Goal: Information Seeking & Learning: Check status

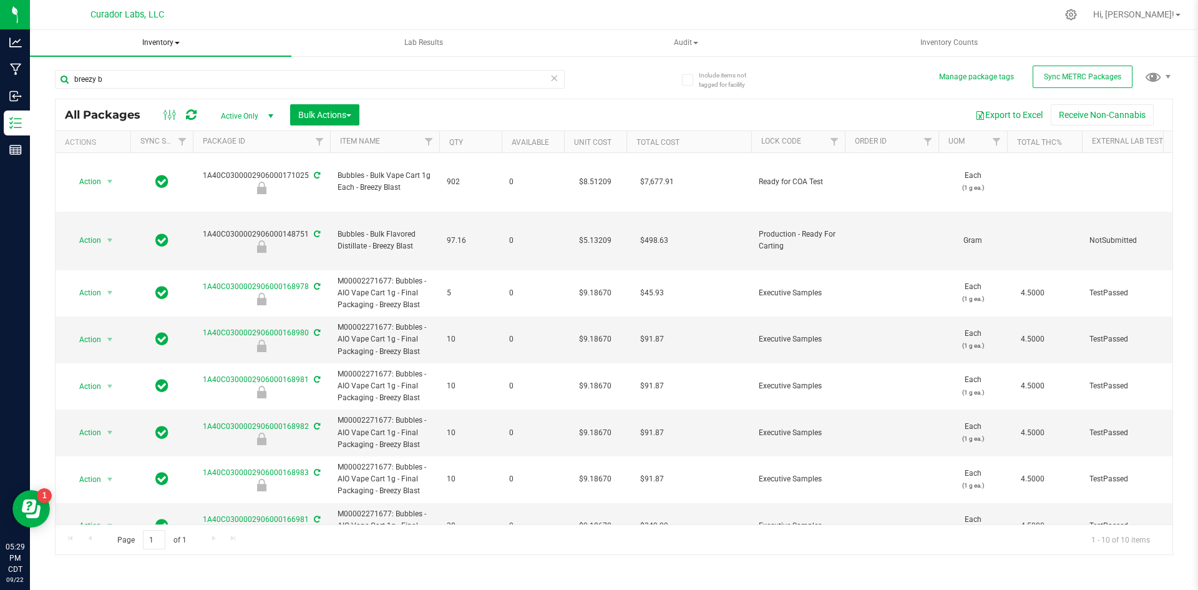
click at [148, 45] on span "Inventory" at bounding box center [160, 43] width 261 height 26
click at [94, 95] on span "All inventory" at bounding box center [89, 89] width 84 height 11
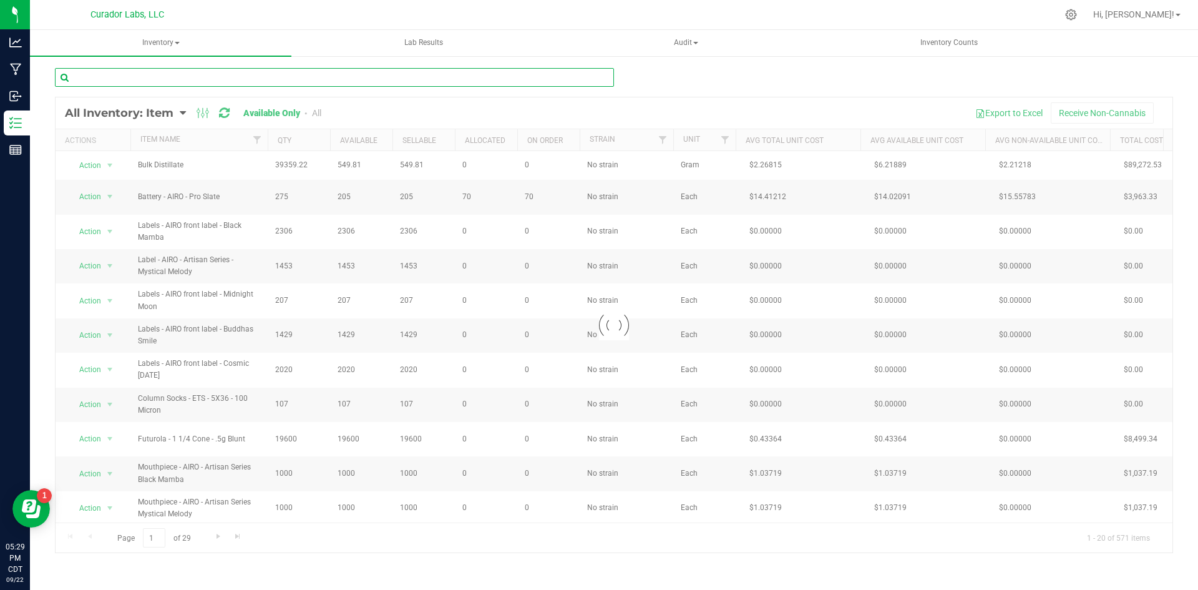
click at [215, 79] on input "text" at bounding box center [334, 77] width 559 height 19
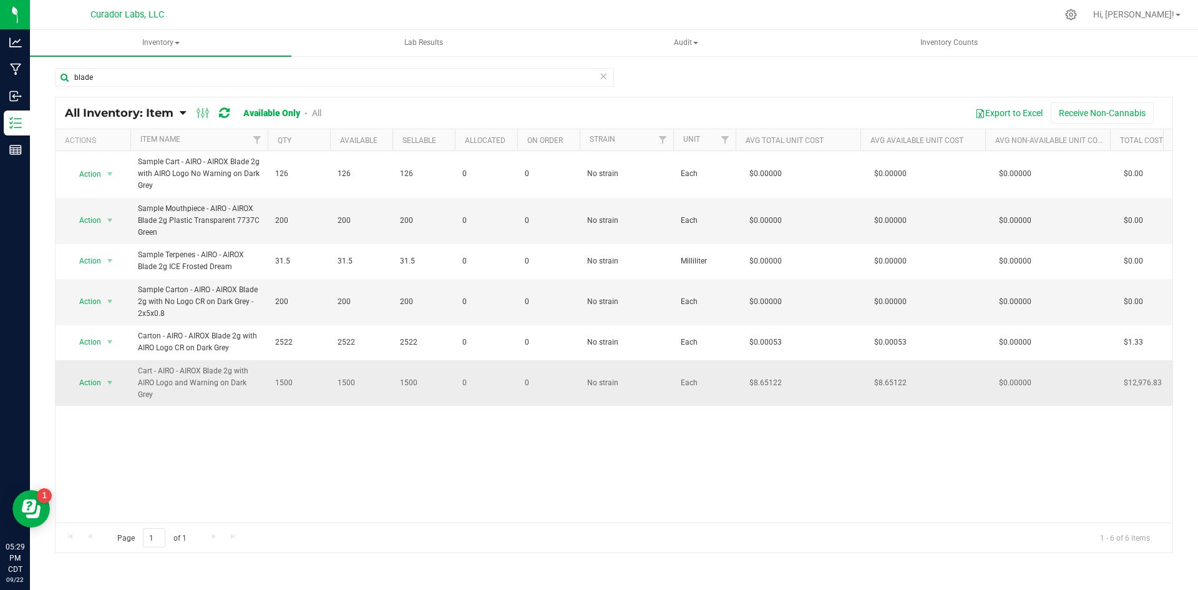
drag, startPoint x: 154, startPoint y: 396, endPoint x: 137, endPoint y: 368, distance: 32.2
click at [137, 368] on td "Cart - AIRO - AIROX Blade 2g with AIRO Logo and Warning on Dark Grey" at bounding box center [198, 383] width 137 height 46
copy span "Cart - AIRO - AIROX Blade 2g with AIRO Logo and Warning on Dark Grey"
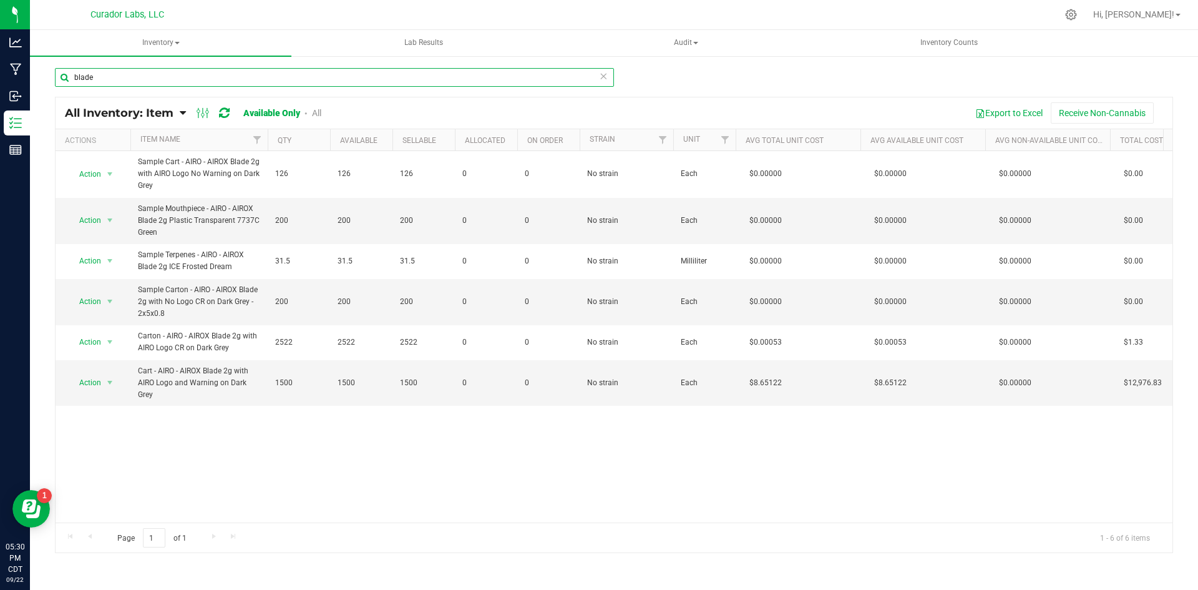
click at [274, 74] on input "blade" at bounding box center [334, 77] width 559 height 19
click at [274, 72] on input "blade" at bounding box center [334, 77] width 559 height 19
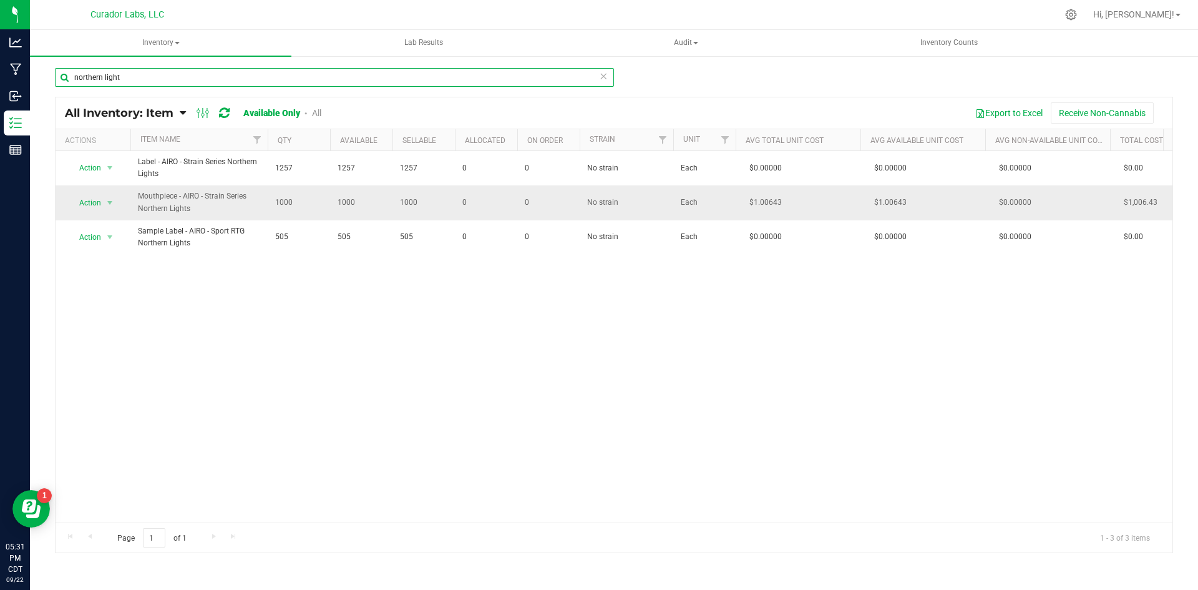
type input "northern light"
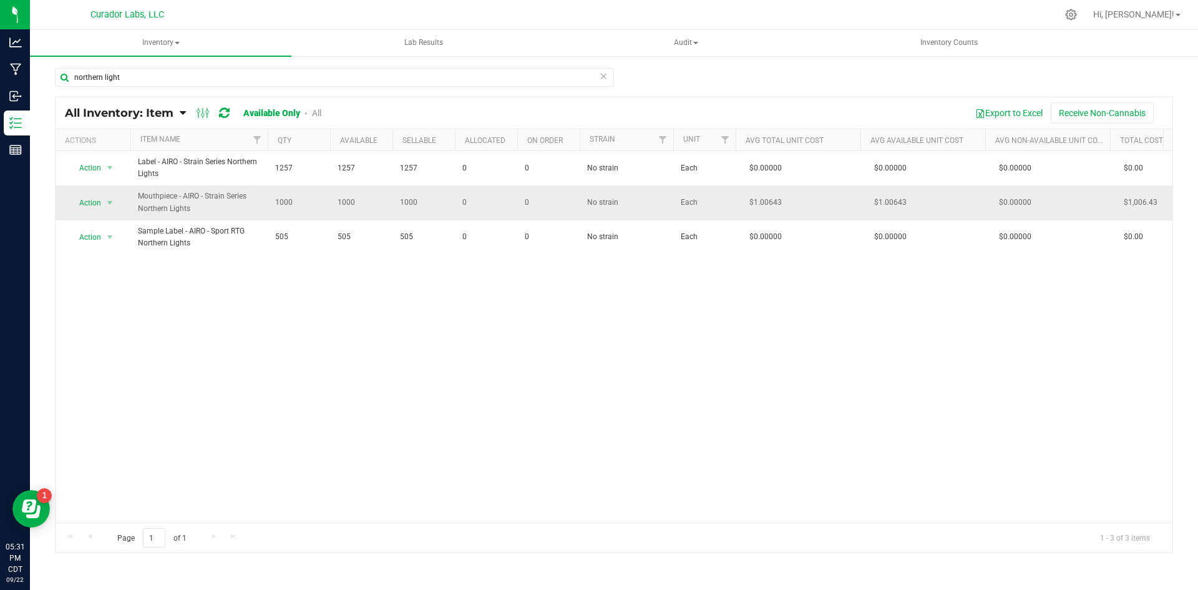
drag, startPoint x: 187, startPoint y: 214, endPoint x: 134, endPoint y: 199, distance: 55.7
click at [134, 199] on td "Mouthpiece - AIRO - Strain Series Northern Lights" at bounding box center [198, 202] width 137 height 34
click at [198, 213] on span "Mouthpiece - AIRO - Strain Series Northern Lights" at bounding box center [199, 202] width 122 height 24
drag, startPoint x: 197, startPoint y: 212, endPoint x: 137, endPoint y: 193, distance: 63.3
click at [137, 193] on td "Mouthpiece - AIRO - Strain Series Northern Lights" at bounding box center [198, 202] width 137 height 34
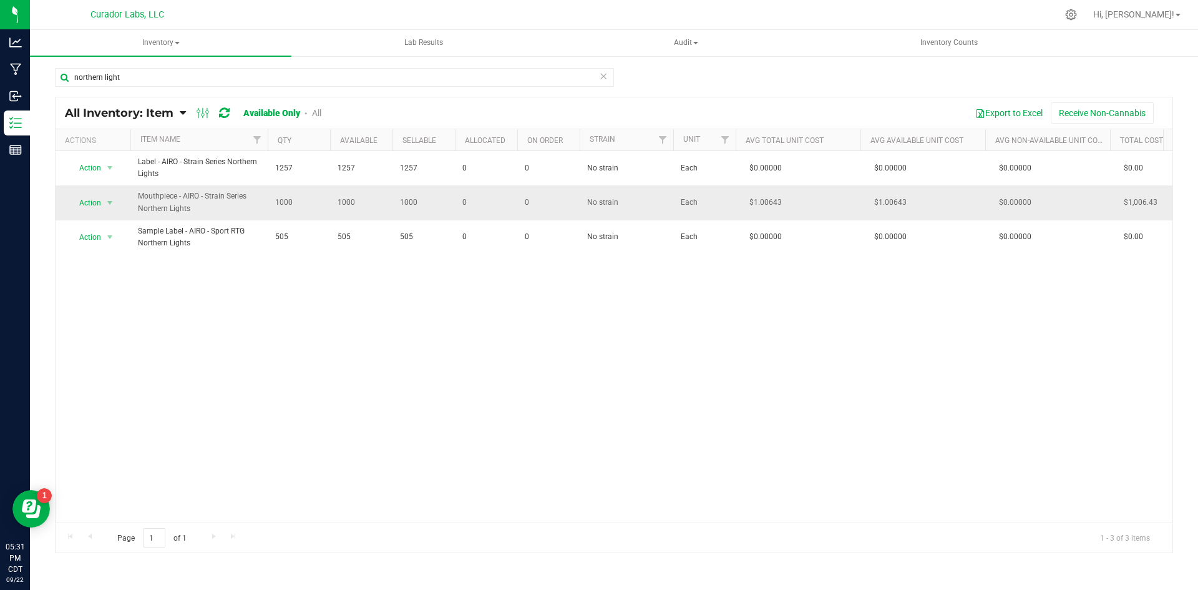
copy span "Mouthpiece - AIRO - Strain Series Northern Lights"
click at [155, 42] on span "Inventory" at bounding box center [160, 43] width 261 height 26
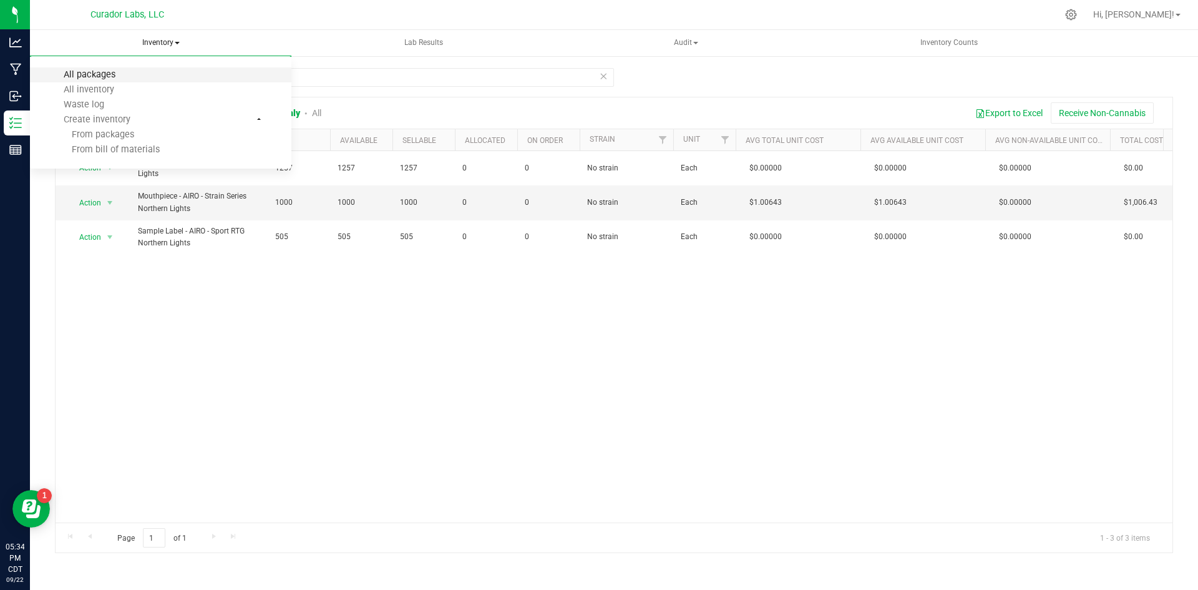
click at [127, 76] on span "All packages" at bounding box center [89, 74] width 85 height 11
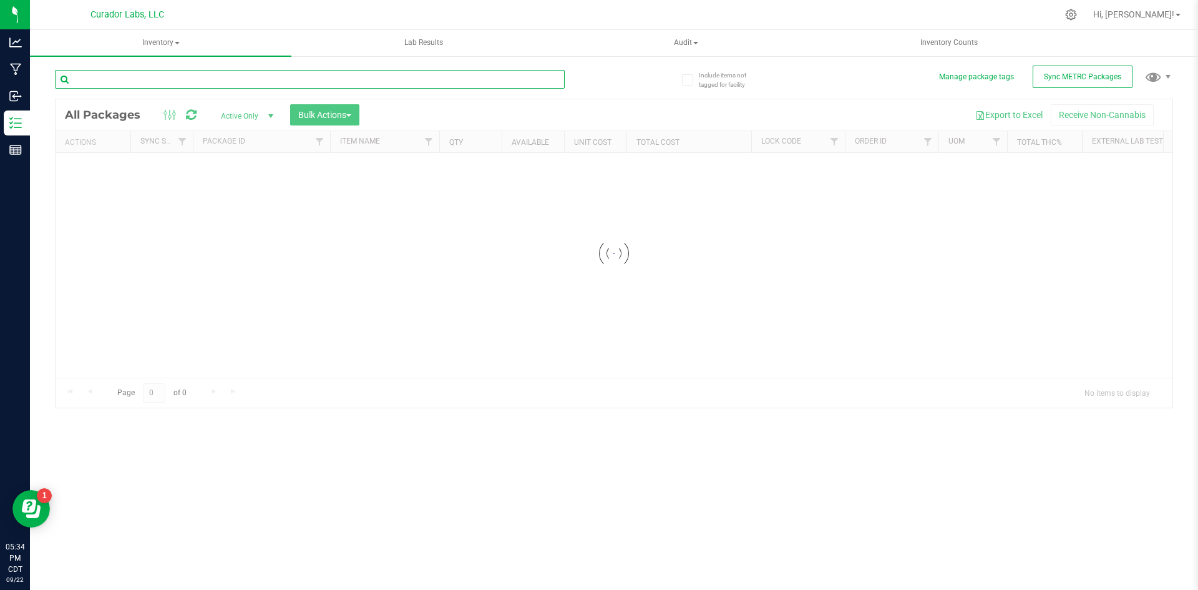
click at [144, 85] on input "text" at bounding box center [310, 79] width 510 height 19
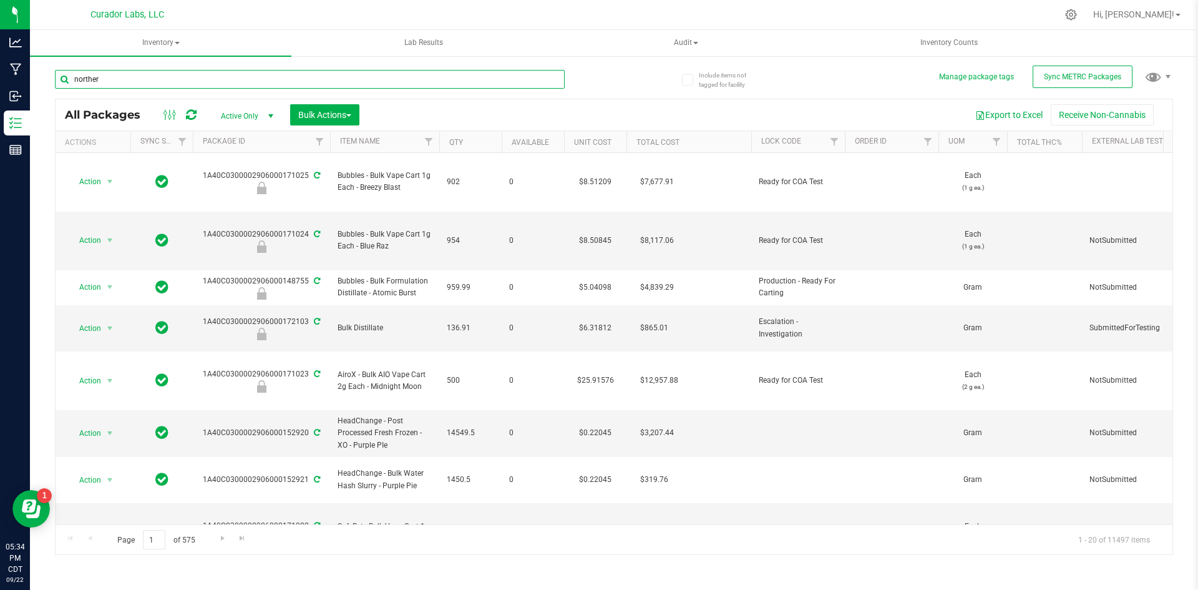
type input "northern"
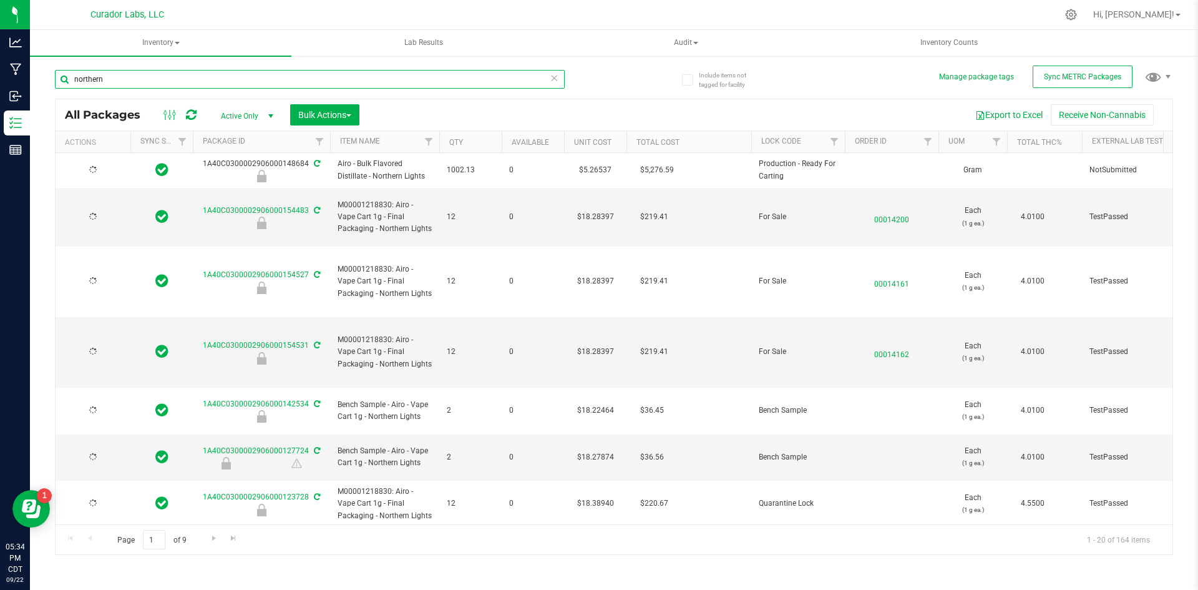
type input "[DATE]"
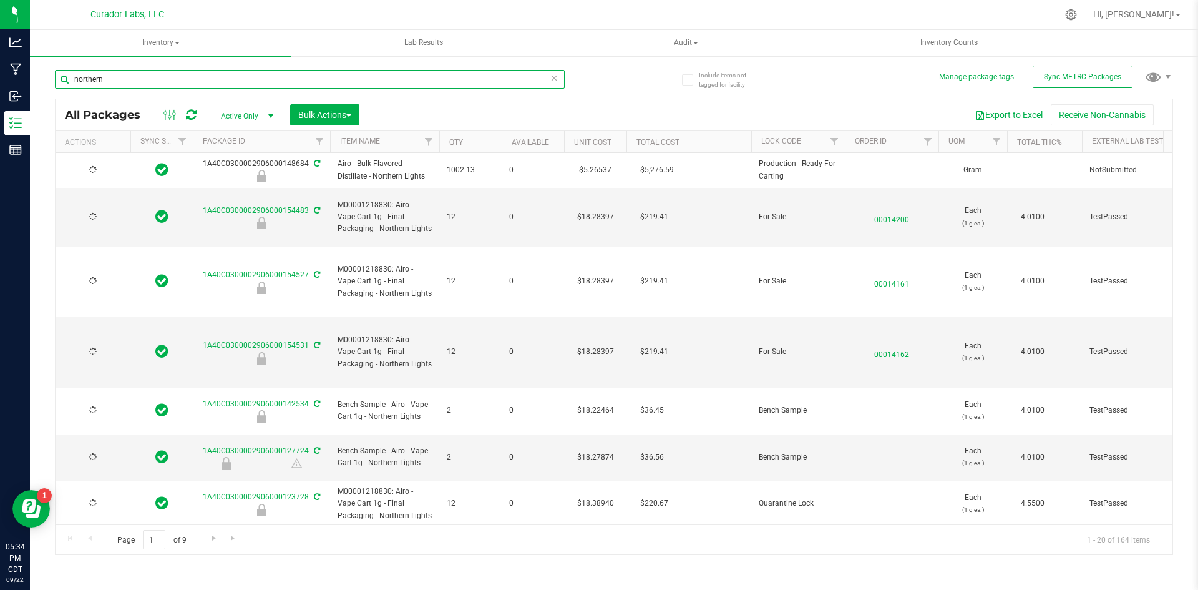
type input "[DATE]"
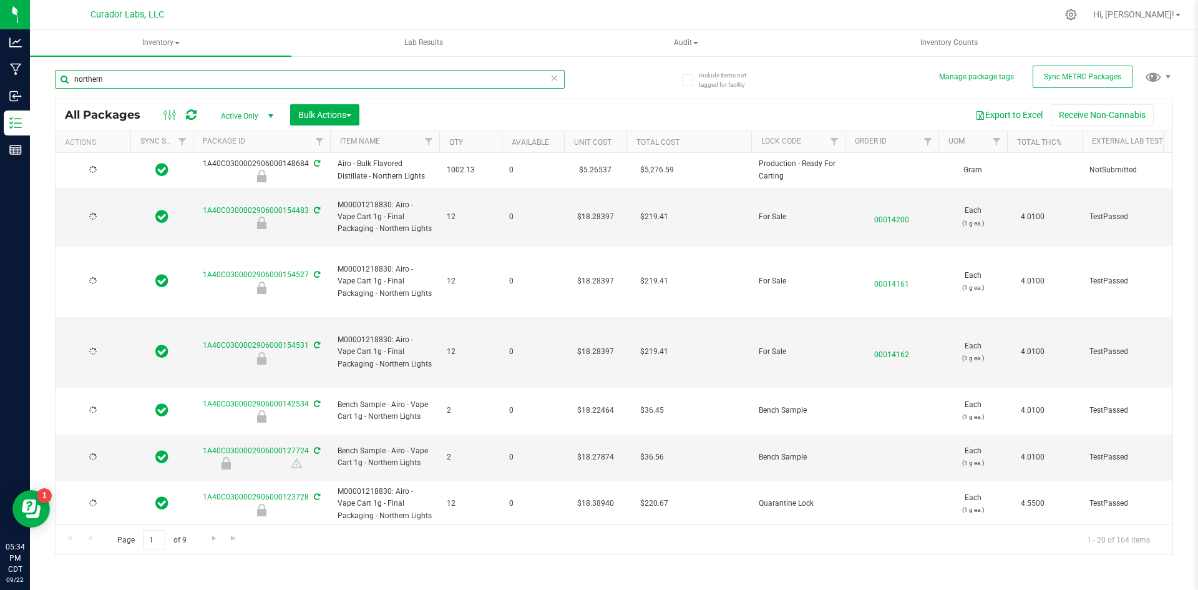
type input "[DATE]"
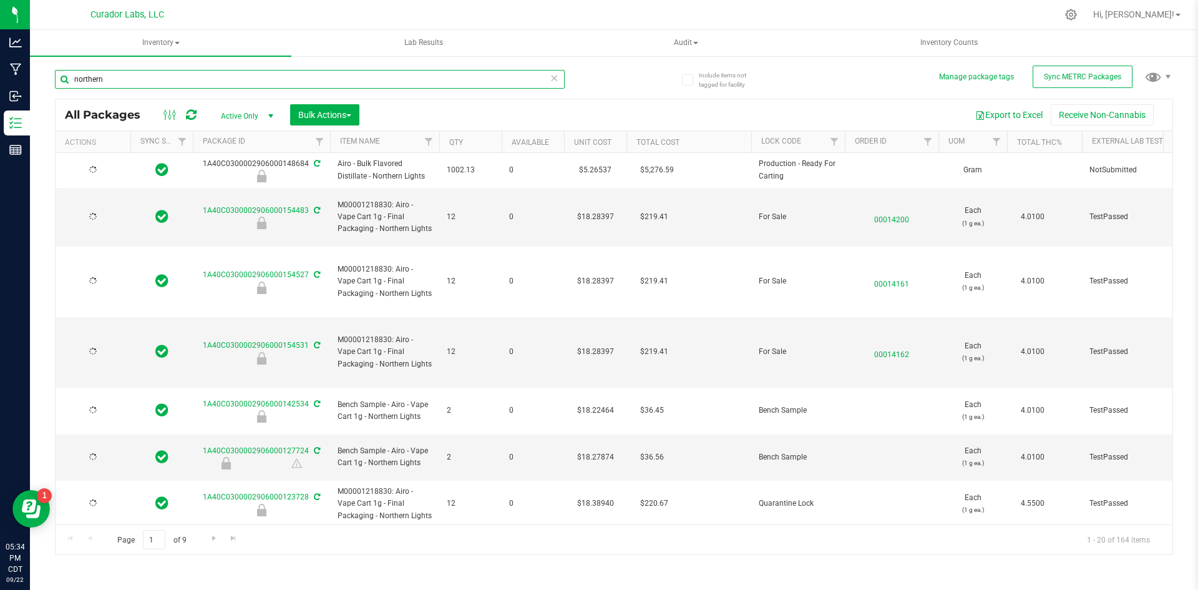
type input "[DATE]"
drag, startPoint x: 155, startPoint y: 80, endPoint x: 497, endPoint y: 311, distance: 412.2
click at [157, 79] on input "northern" at bounding box center [310, 79] width 510 height 19
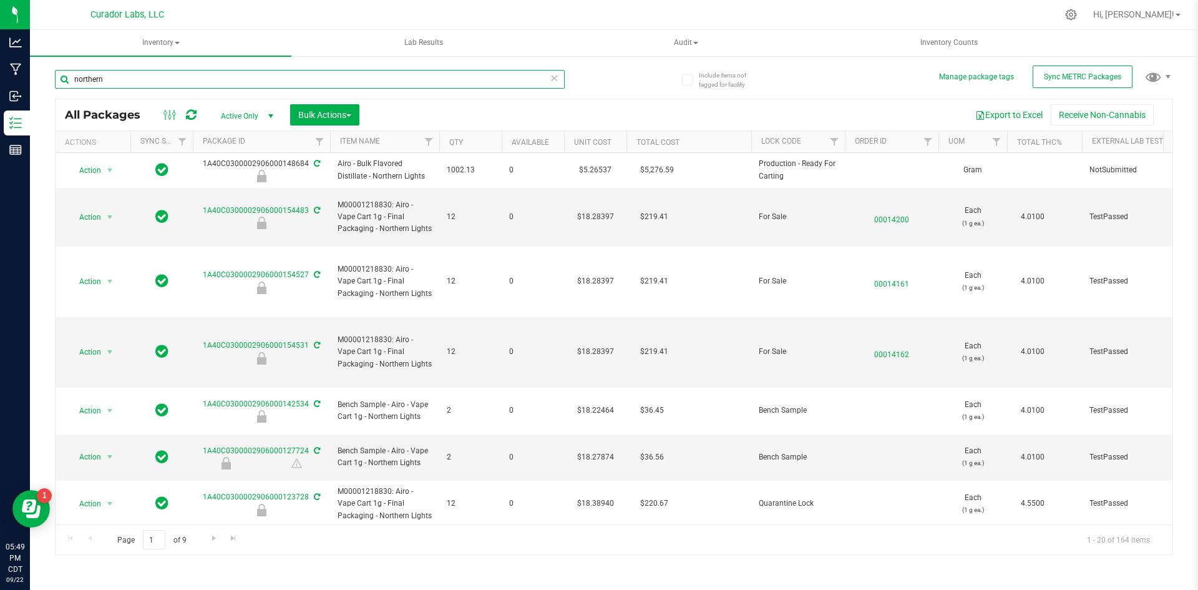
type input "northern"
